Goal: Transaction & Acquisition: Purchase product/service

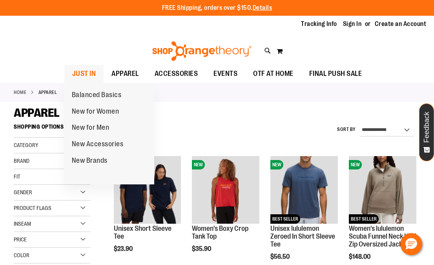
click at [88, 77] on span "JUST IN" at bounding box center [84, 74] width 24 height 18
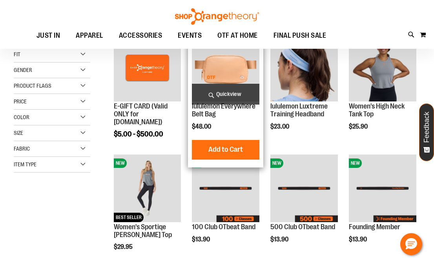
scroll to position [10, 0]
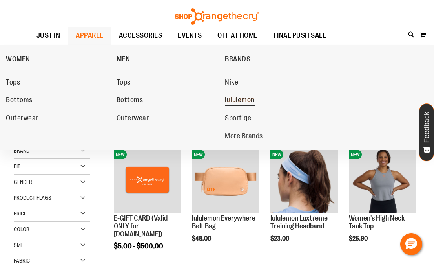
click at [232, 102] on span "lululemon" at bounding box center [240, 101] width 30 height 10
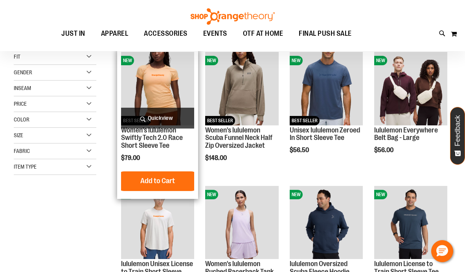
scroll to position [102, 0]
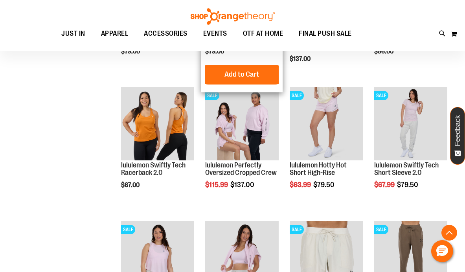
scroll to position [619, 0]
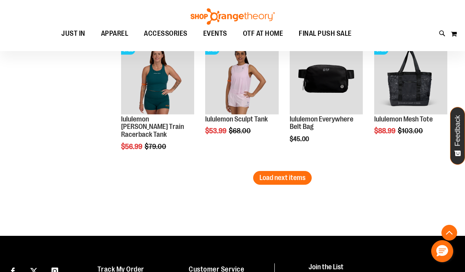
scroll to position [1185, 0]
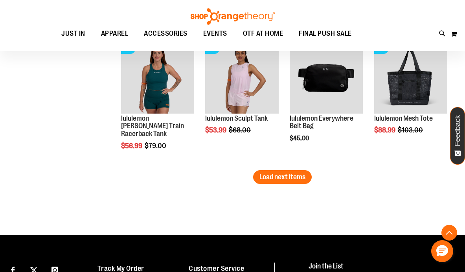
click at [279, 169] on li "SALE lululemon Sculpt Tank $53.99 Regular Price $68.00 Quickview Add to Cart In…" at bounding box center [241, 104] width 81 height 134
click at [279, 176] on span "Load next items" at bounding box center [282, 177] width 46 height 8
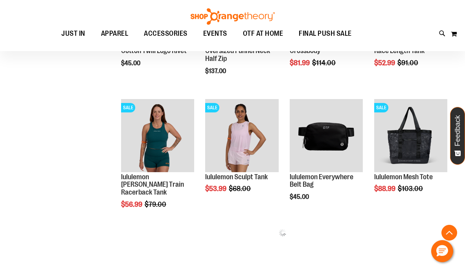
scroll to position [1126, 0]
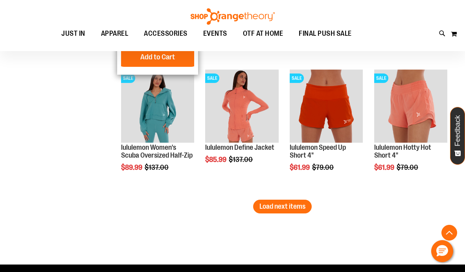
scroll to position [1564, 0]
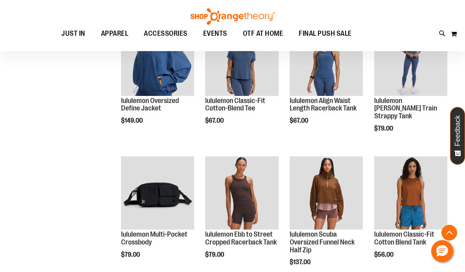
scroll to position [79, 0]
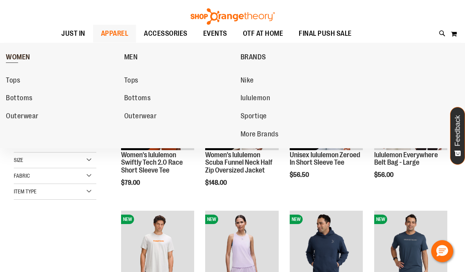
click at [22, 57] on span "WOMEN" at bounding box center [18, 58] width 24 height 10
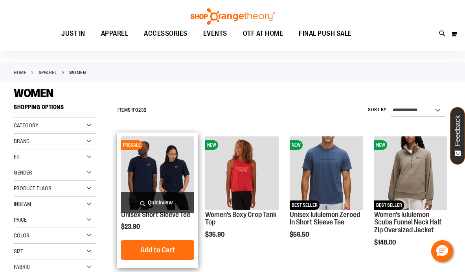
scroll to position [23, 0]
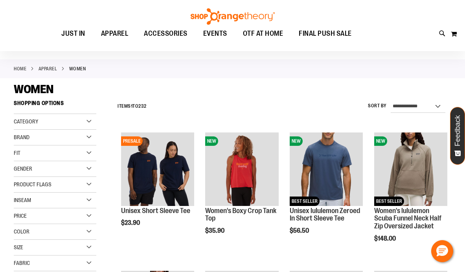
click at [54, 138] on div "Brand" at bounding box center [55, 138] width 82 height 16
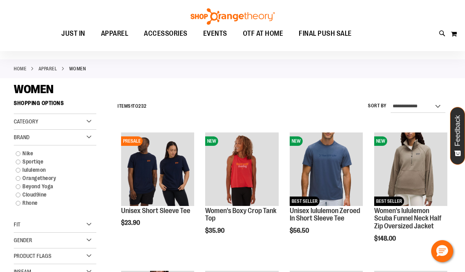
click at [55, 138] on div "Brand" at bounding box center [55, 138] width 82 height 16
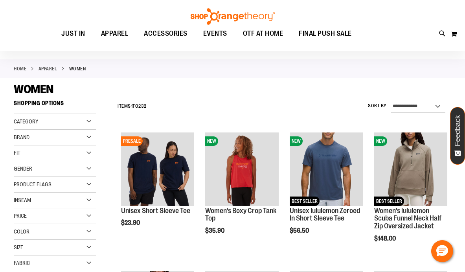
click at [40, 163] on div "Gender" at bounding box center [55, 169] width 82 height 16
click at [49, 125] on div "Category" at bounding box center [55, 122] width 82 height 16
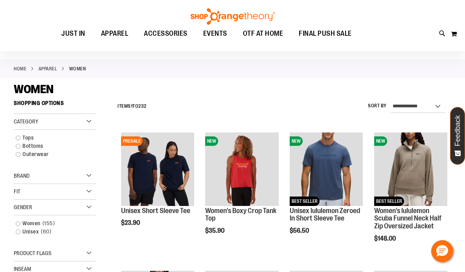
click at [49, 125] on div "Category" at bounding box center [55, 122] width 82 height 16
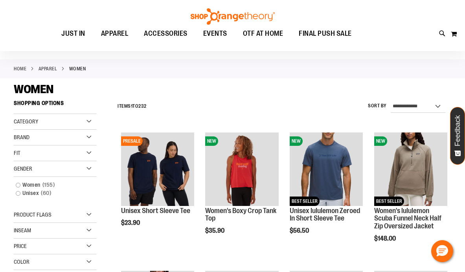
click at [49, 125] on div "Category" at bounding box center [55, 122] width 82 height 16
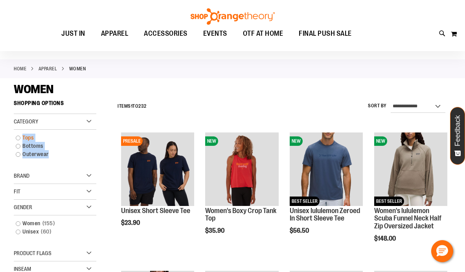
click at [16, 137] on link "Tops" at bounding box center [51, 138] width 79 height 8
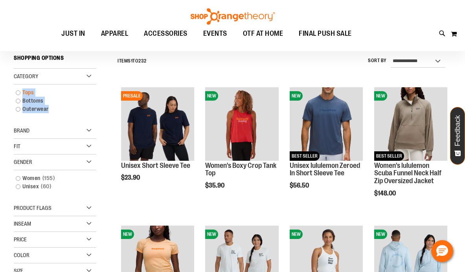
scroll to position [69, 0]
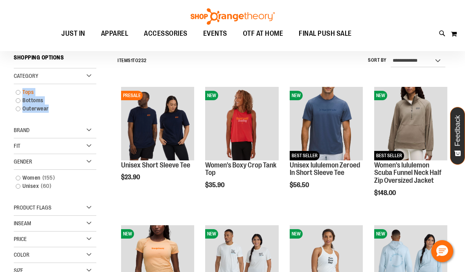
click at [19, 91] on link "Tops" at bounding box center [51, 92] width 79 height 8
click at [155, 69] on div "**********" at bounding box center [281, 61] width 337 height 20
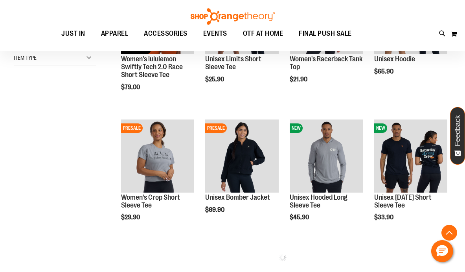
scroll to position [367, 0]
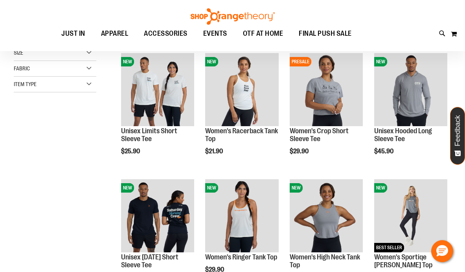
scroll to position [66, 0]
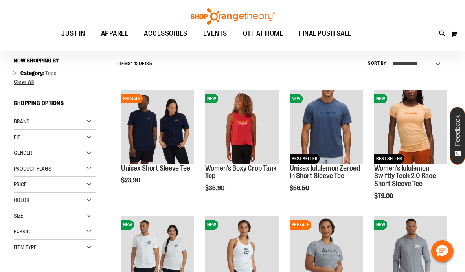
click at [33, 216] on div "Size" at bounding box center [55, 216] width 82 height 16
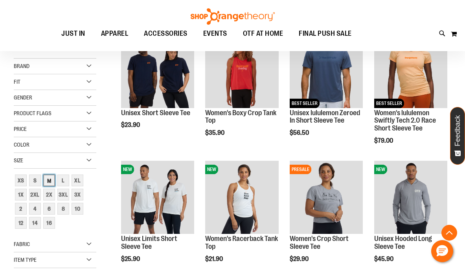
click at [49, 182] on div "M" at bounding box center [49, 180] width 12 height 12
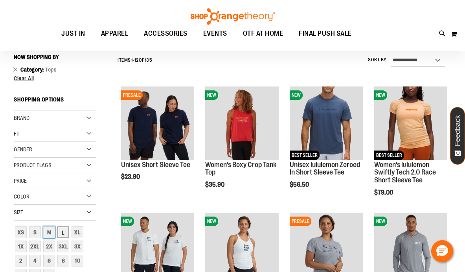
scroll to position [69, 0]
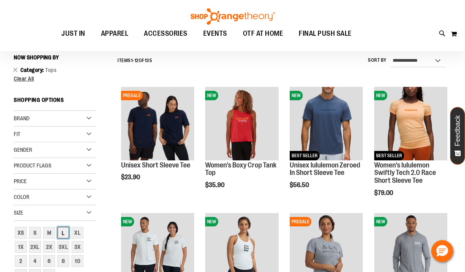
click at [62, 233] on div "L" at bounding box center [63, 233] width 12 height 12
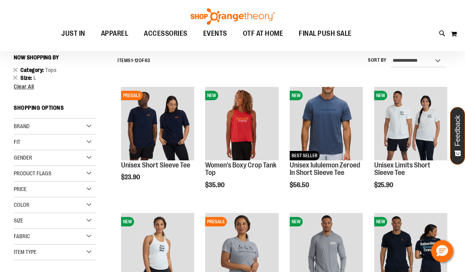
click at [35, 219] on div "Size" at bounding box center [55, 221] width 82 height 16
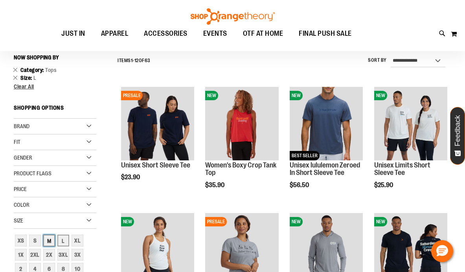
click at [48, 241] on div "M" at bounding box center [49, 240] width 12 height 12
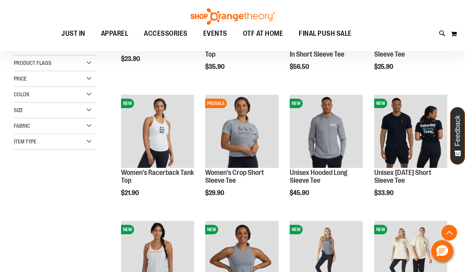
scroll to position [190, 0]
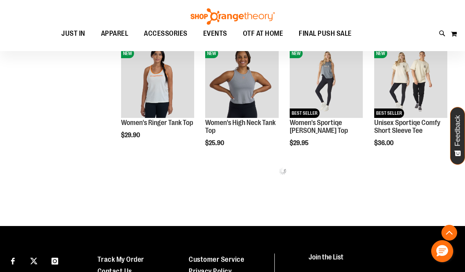
scroll to position [330, 0]
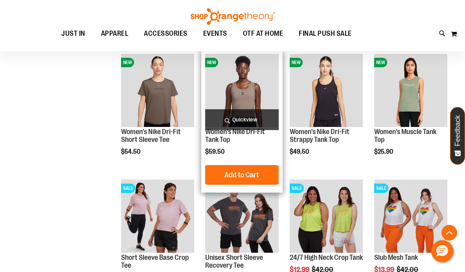
scroll to position [496, 0]
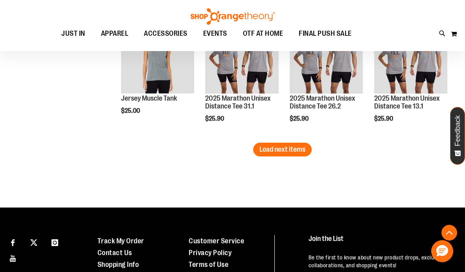
scroll to position [1149, 0]
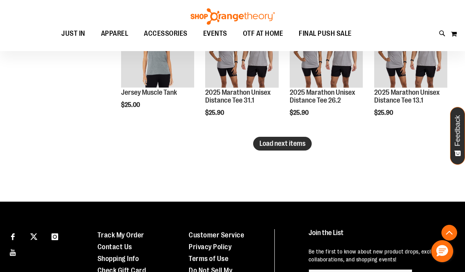
click at [300, 146] on span "Load next items" at bounding box center [282, 143] width 46 height 8
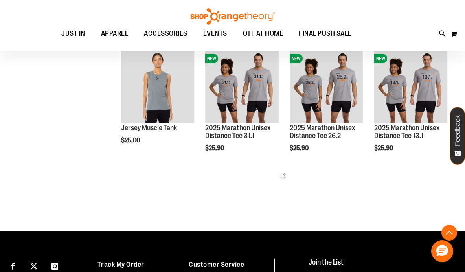
scroll to position [1114, 0]
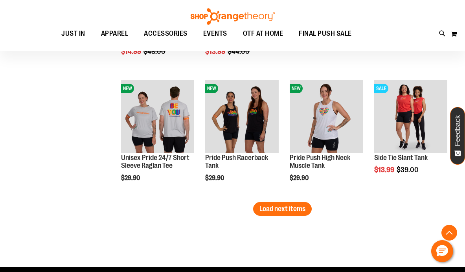
scroll to position [1463, 0]
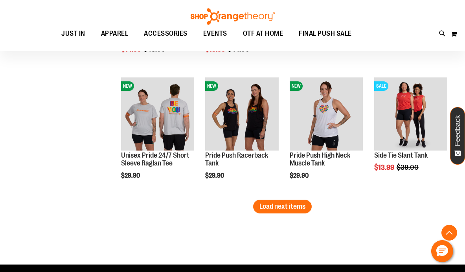
click at [289, 205] on span "Load next items" at bounding box center [282, 206] width 46 height 8
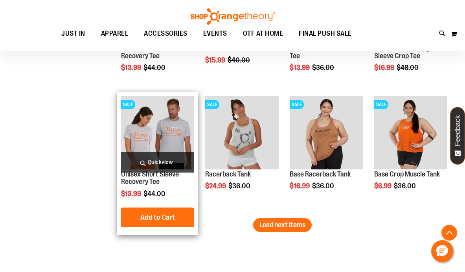
scroll to position [1884, 0]
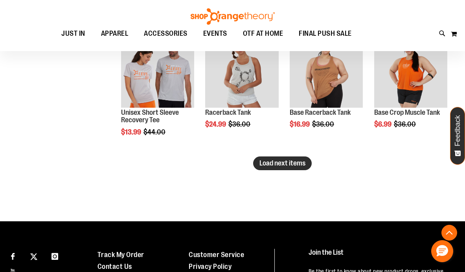
click at [289, 164] on span "Load next items" at bounding box center [282, 163] width 46 height 8
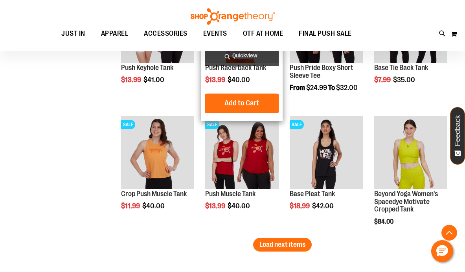
scroll to position [2200, 0]
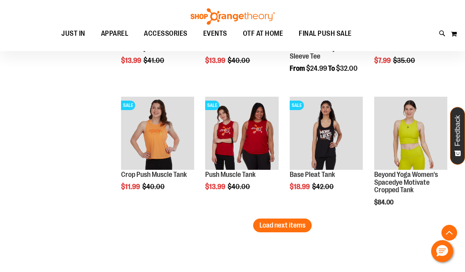
click at [279, 227] on span "Load next items" at bounding box center [282, 225] width 46 height 8
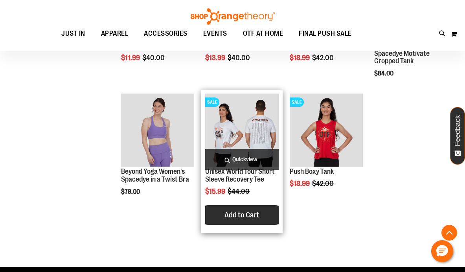
scroll to position [2319, 0]
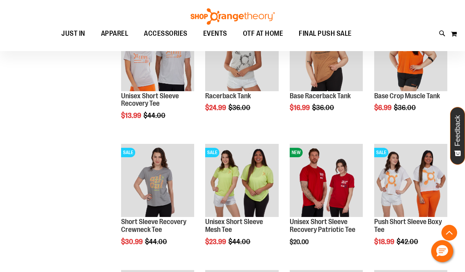
scroll to position [1900, 0]
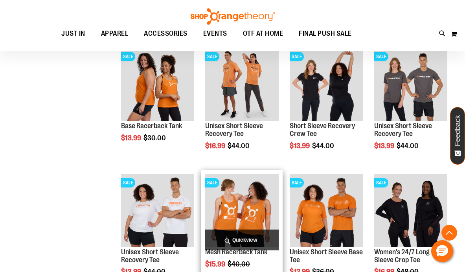
scroll to position [1618, 0]
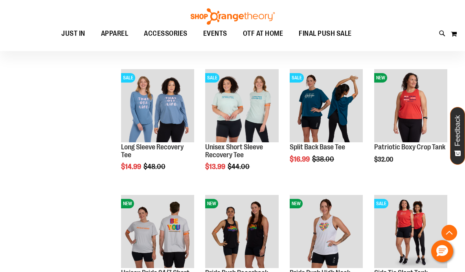
scroll to position [1329, 0]
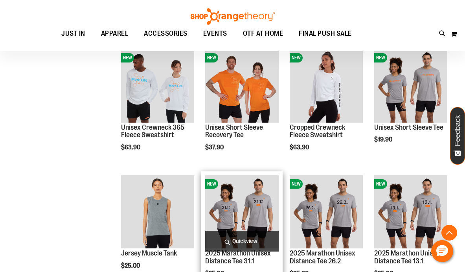
scroll to position [920, 0]
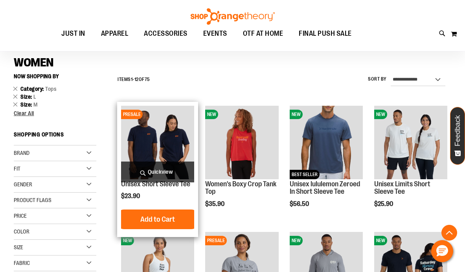
scroll to position [167, 0]
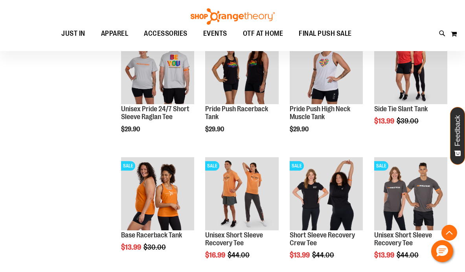
scroll to position [1505, 0]
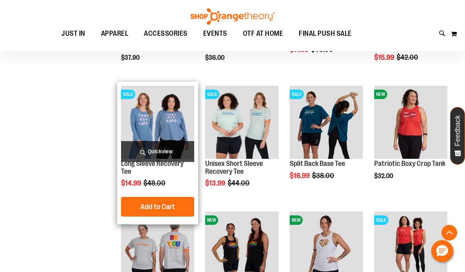
scroll to position [1329, 0]
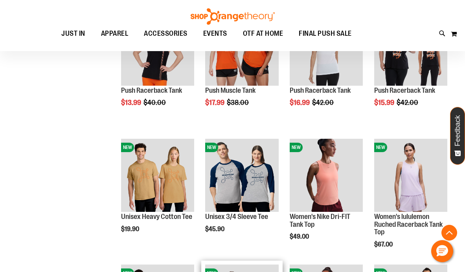
scroll to position [772, 0]
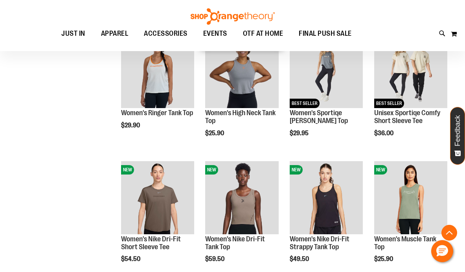
scroll to position [401, 0]
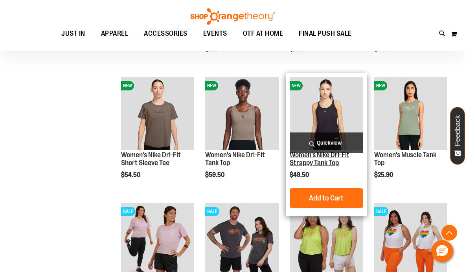
scroll to position [459, 0]
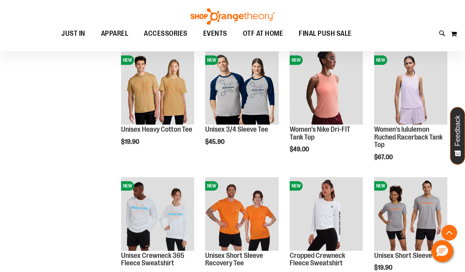
scroll to position [861, 0]
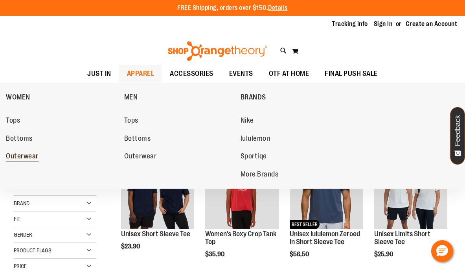
click at [18, 159] on span "Outerwear" at bounding box center [22, 157] width 33 height 10
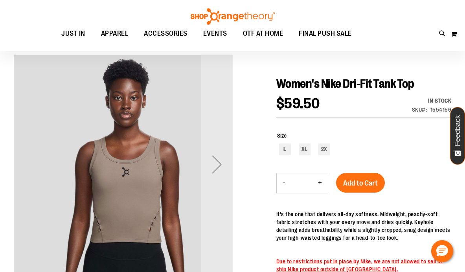
scroll to position [56, 0]
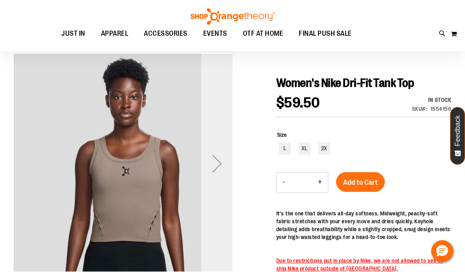
click at [206, 172] on div "Next" at bounding box center [216, 163] width 31 height 31
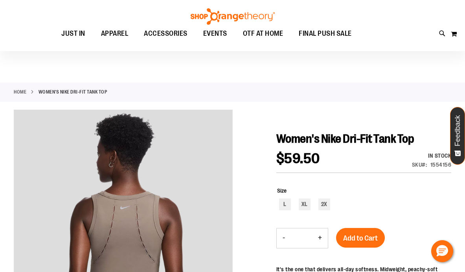
scroll to position [55, 0]
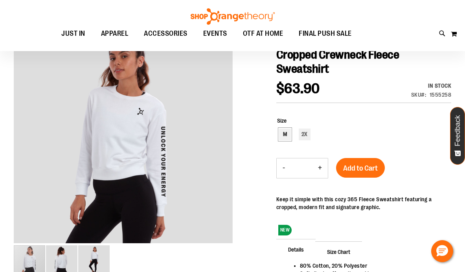
scroll to position [1, 0]
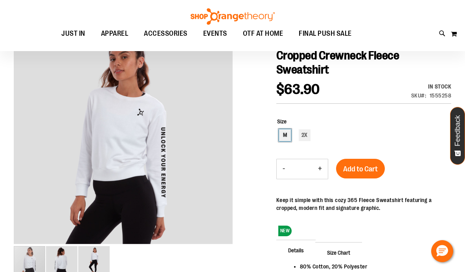
click at [283, 137] on div "M" at bounding box center [285, 135] width 12 height 12
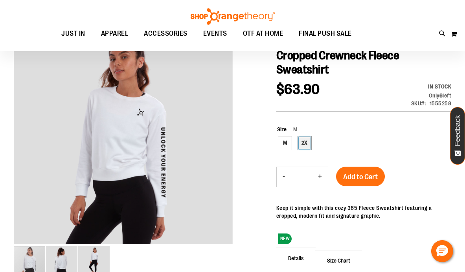
click at [302, 144] on div "2X" at bounding box center [304, 143] width 12 height 12
type input "***"
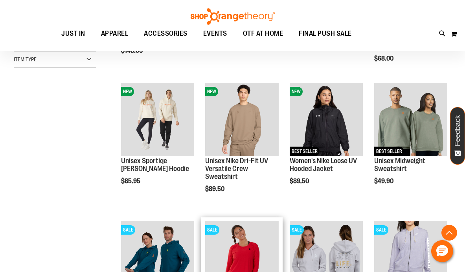
scroll to position [321, 0]
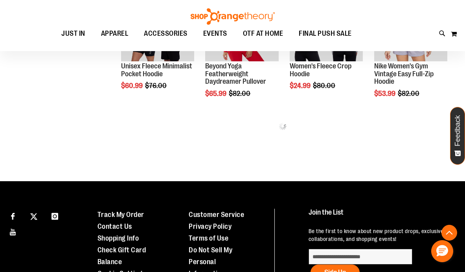
scroll to position [443, 0]
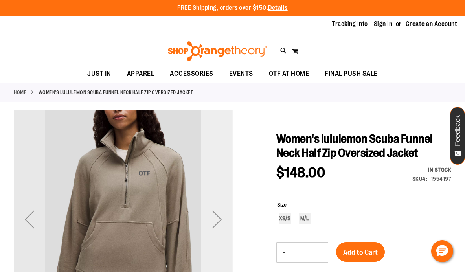
click at [202, 225] on div "Next" at bounding box center [216, 218] width 31 height 31
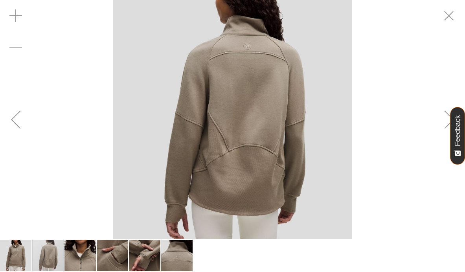
click at [83, 246] on img "image 3 of 6" at bounding box center [79, 255] width 31 height 31
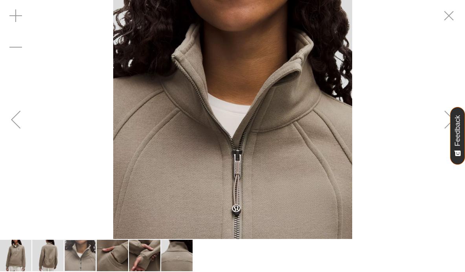
click at [52, 258] on img "image 2 of 6" at bounding box center [47, 255] width 31 height 31
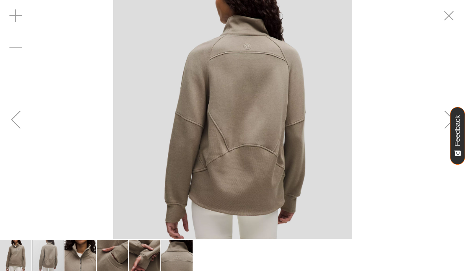
click at [44, 260] on div "carousel" at bounding box center [47, 255] width 31 height 31
click at [16, 255] on img "image 1 of 6" at bounding box center [15, 255] width 31 height 31
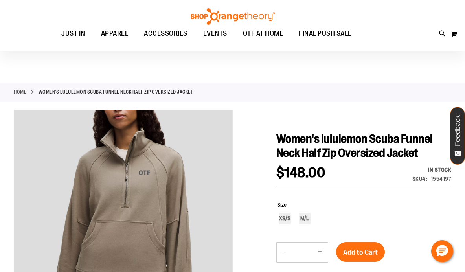
scroll to position [30, 0]
